Goal: Information Seeking & Learning: Learn about a topic

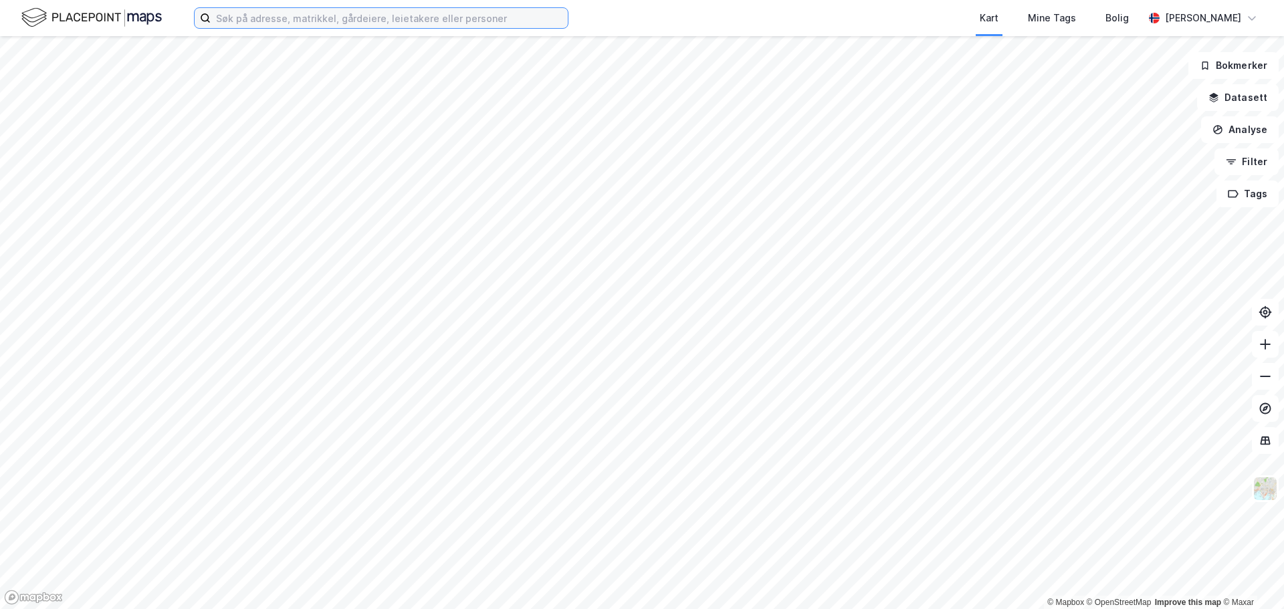
click at [239, 19] on input at bounding box center [389, 18] width 357 height 20
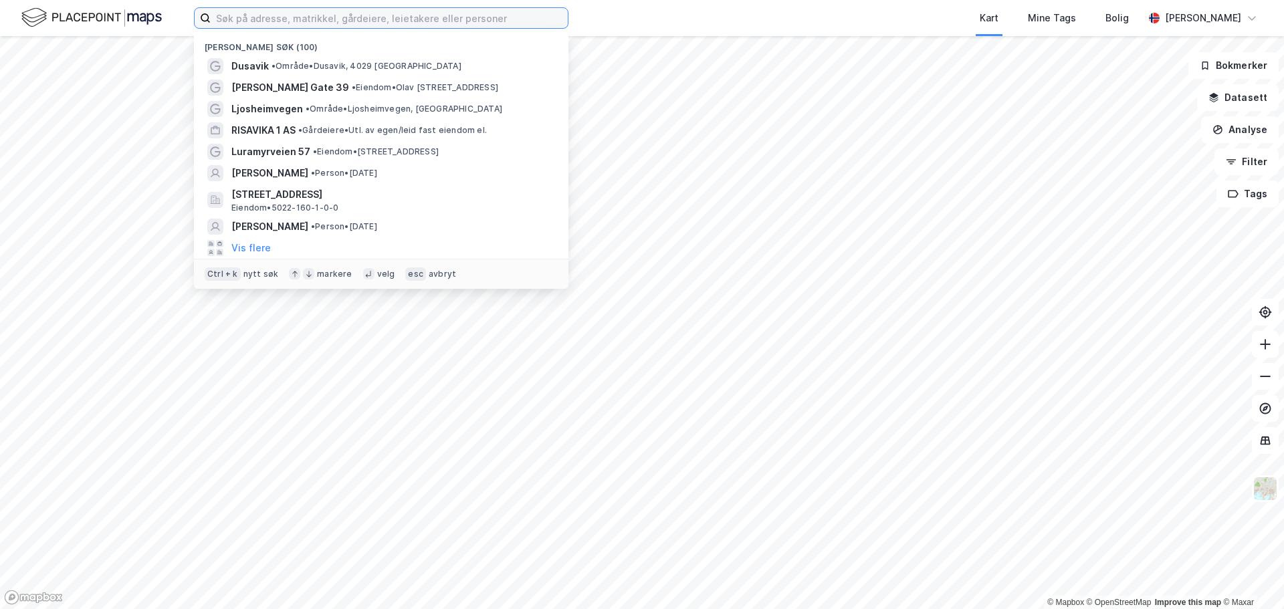
paste input "[STREET_ADDRESS]"
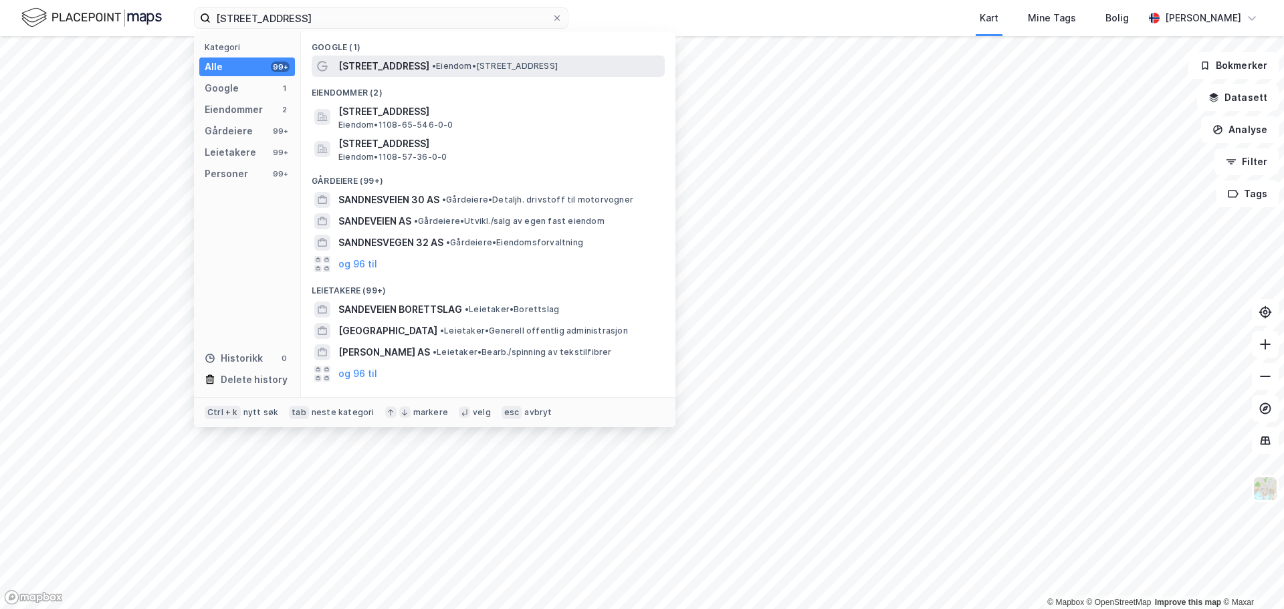
click at [362, 67] on span "[STREET_ADDRESS]" at bounding box center [383, 66] width 91 height 16
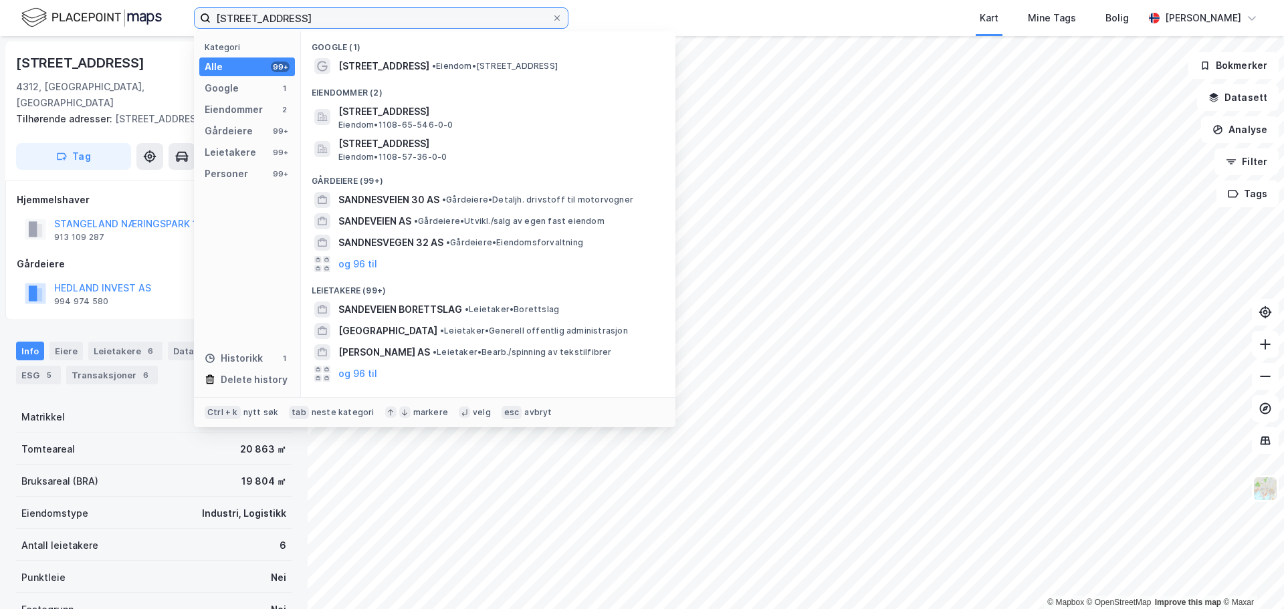
drag, startPoint x: 399, startPoint y: 22, endPoint x: 15, endPoint y: 9, distance: 384.1
click at [15, 9] on div "[STREET_ADDRESS] Kategori Alle 99+ Google 1 Eiendommer 2 Gårdeiere 99+ Leietake…" at bounding box center [642, 18] width 1284 height 36
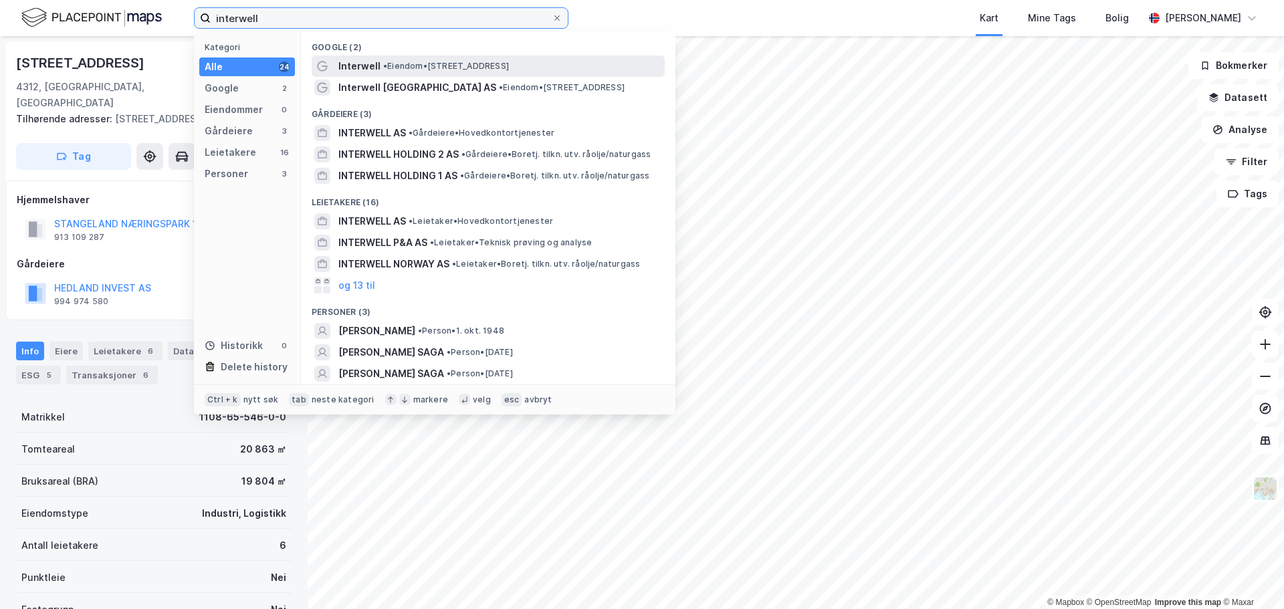
type input "interwell"
click at [398, 71] on span "• Eiendom • [STREET_ADDRESS]" at bounding box center [446, 66] width 126 height 11
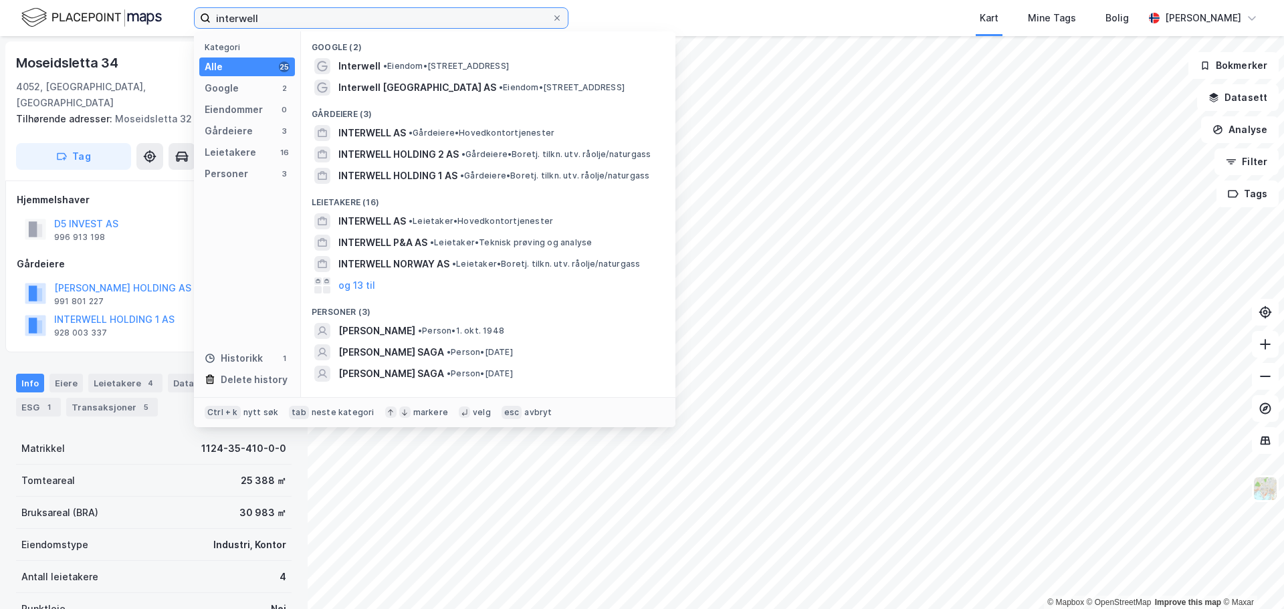
click at [340, 17] on input "interwell" at bounding box center [381, 18] width 341 height 20
click at [560, 21] on icon at bounding box center [557, 18] width 8 height 8
click at [552, 21] on input "interwell" at bounding box center [381, 18] width 341 height 20
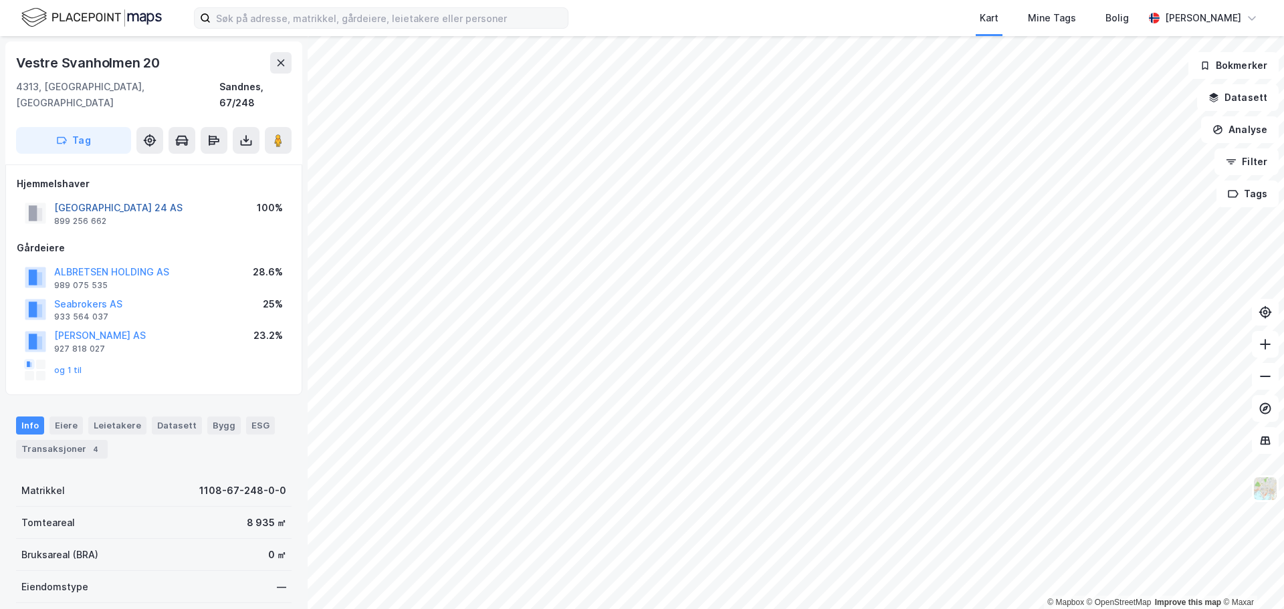
click at [0, 0] on button "[GEOGRAPHIC_DATA] 24 AS" at bounding box center [0, 0] width 0 height 0
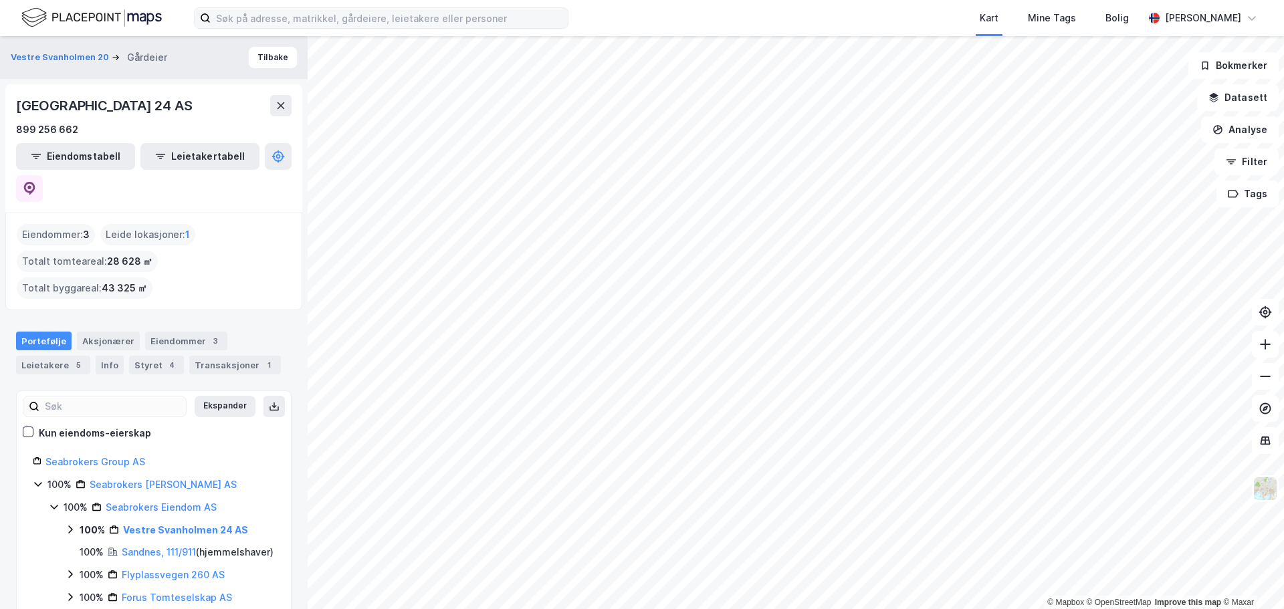
click at [245, 281] on div "© Mapbox © OpenStreetMap Improve this map © Maxar Vestre Svanholmen 20 Gårdeier…" at bounding box center [642, 322] width 1284 height 573
click at [859, 609] on html "Kart Mine Tags [PERSON_NAME] © Mapbox © OpenStreetMap Improve this map © Maxar …" at bounding box center [642, 304] width 1284 height 609
click at [772, 609] on html "Kart Mine Tags [PERSON_NAME] © Mapbox © OpenStreetMap Improve this map © Maxar …" at bounding box center [642, 304] width 1284 height 609
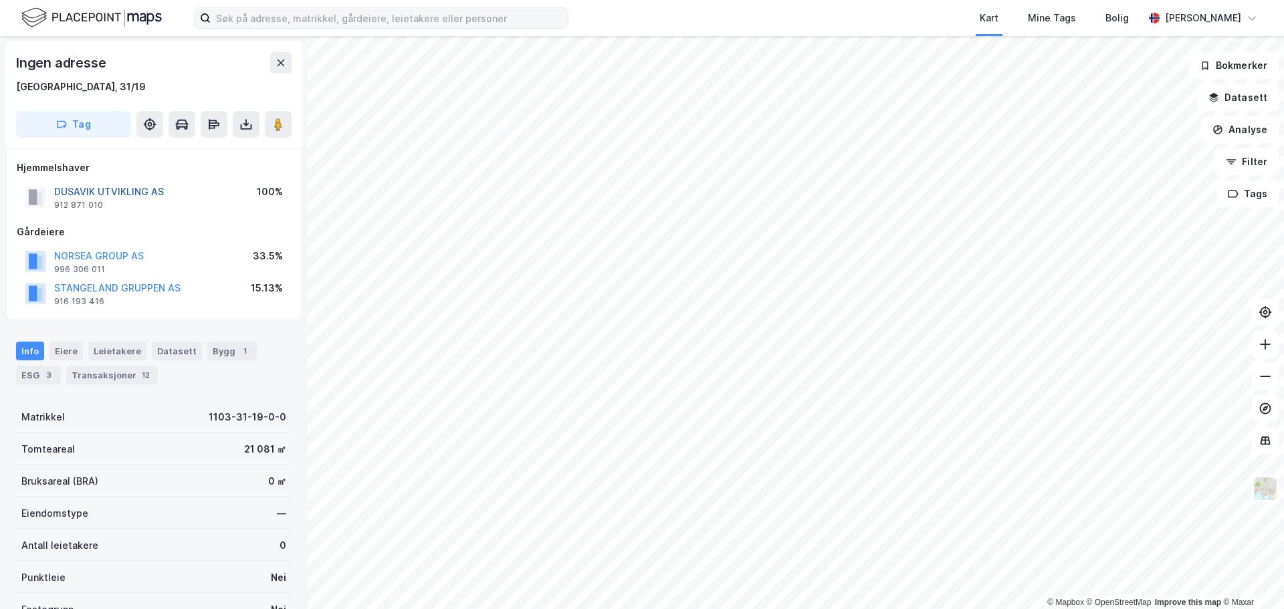
click at [0, 0] on button "DUSAVIK UTVIKLING AS" at bounding box center [0, 0] width 0 height 0
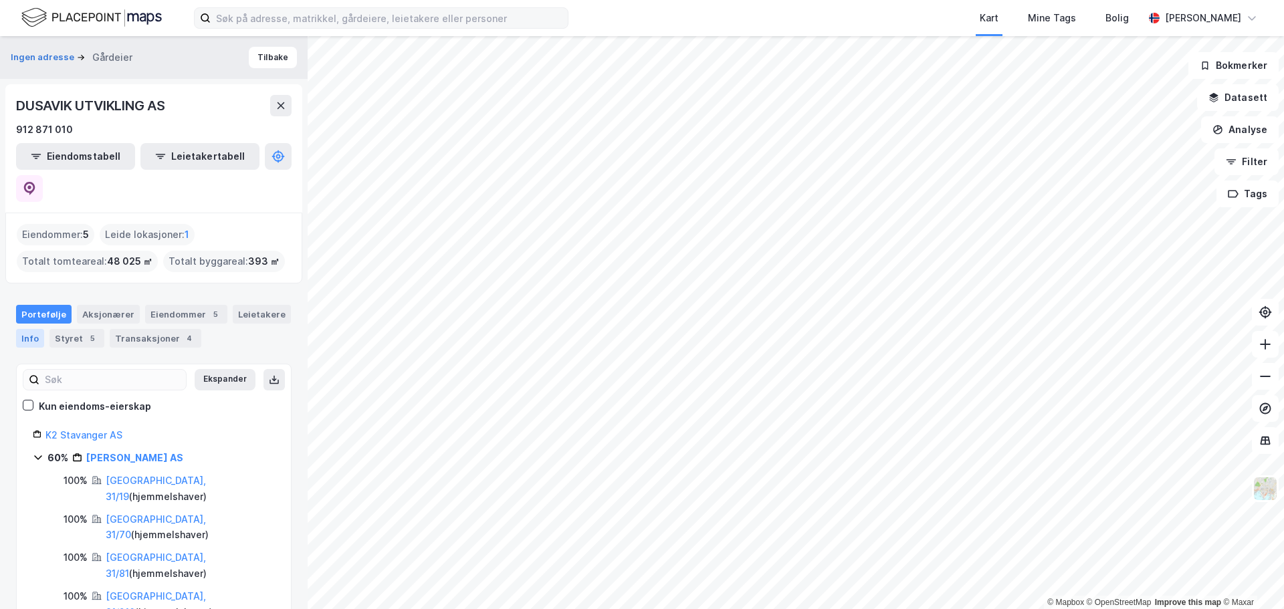
click at [29, 329] on div "Info" at bounding box center [30, 338] width 28 height 19
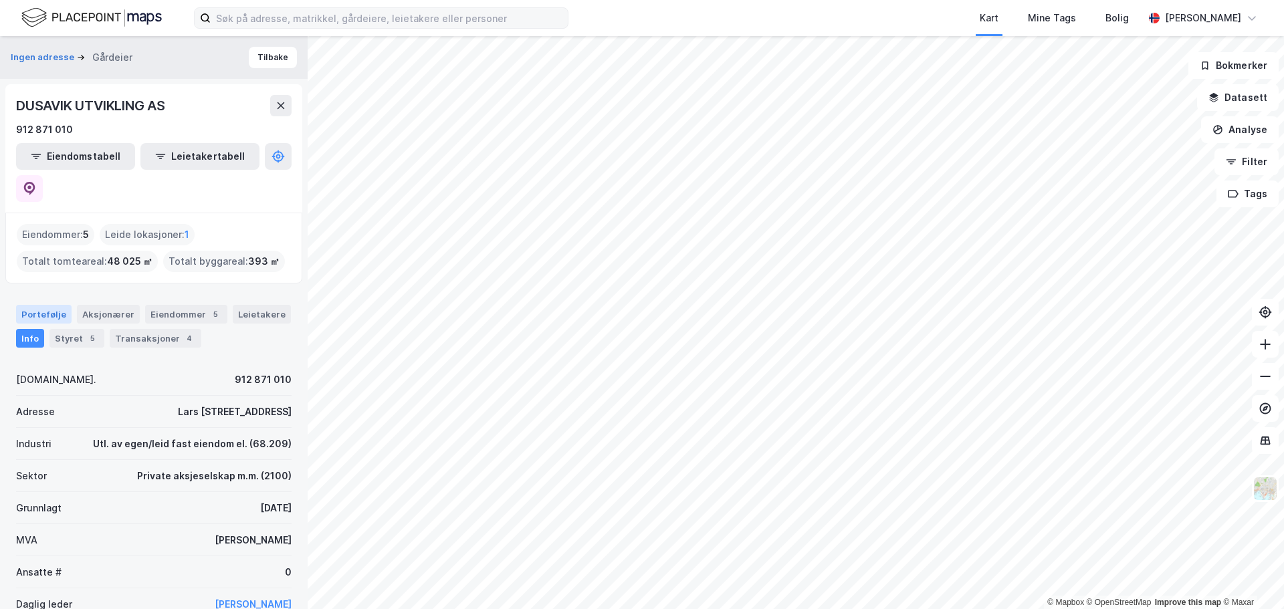
click at [55, 305] on div "Portefølje" at bounding box center [44, 314] width 56 height 19
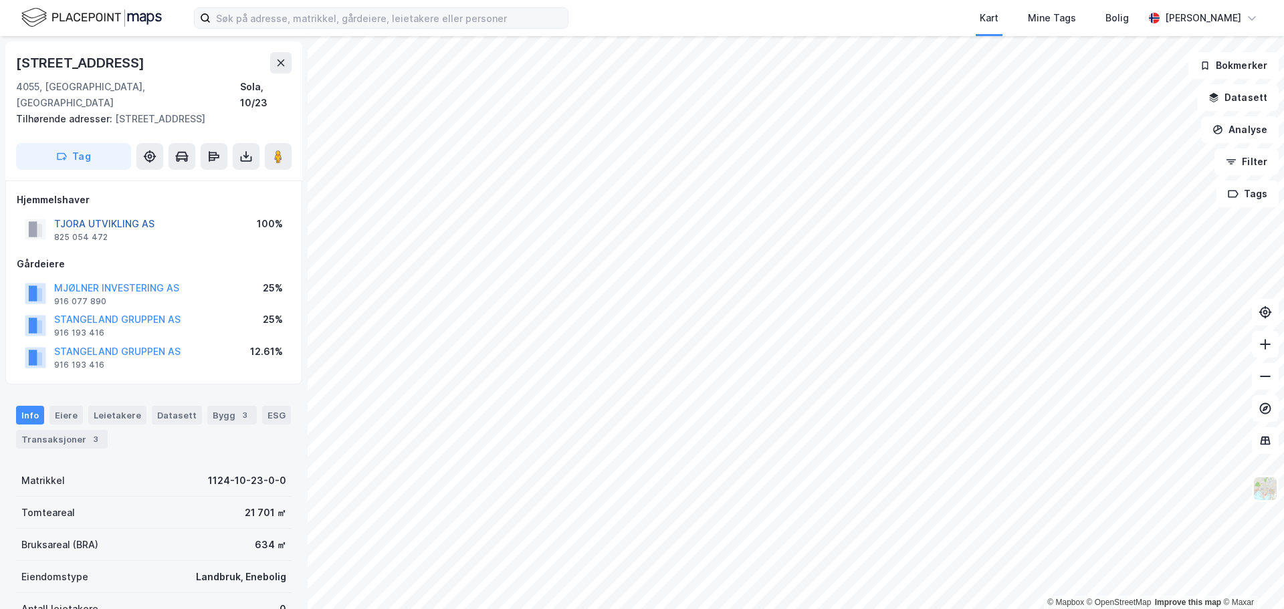
click at [0, 0] on button "TJORA UTVIKLING AS" at bounding box center [0, 0] width 0 height 0
